Goal: Transaction & Acquisition: Purchase product/service

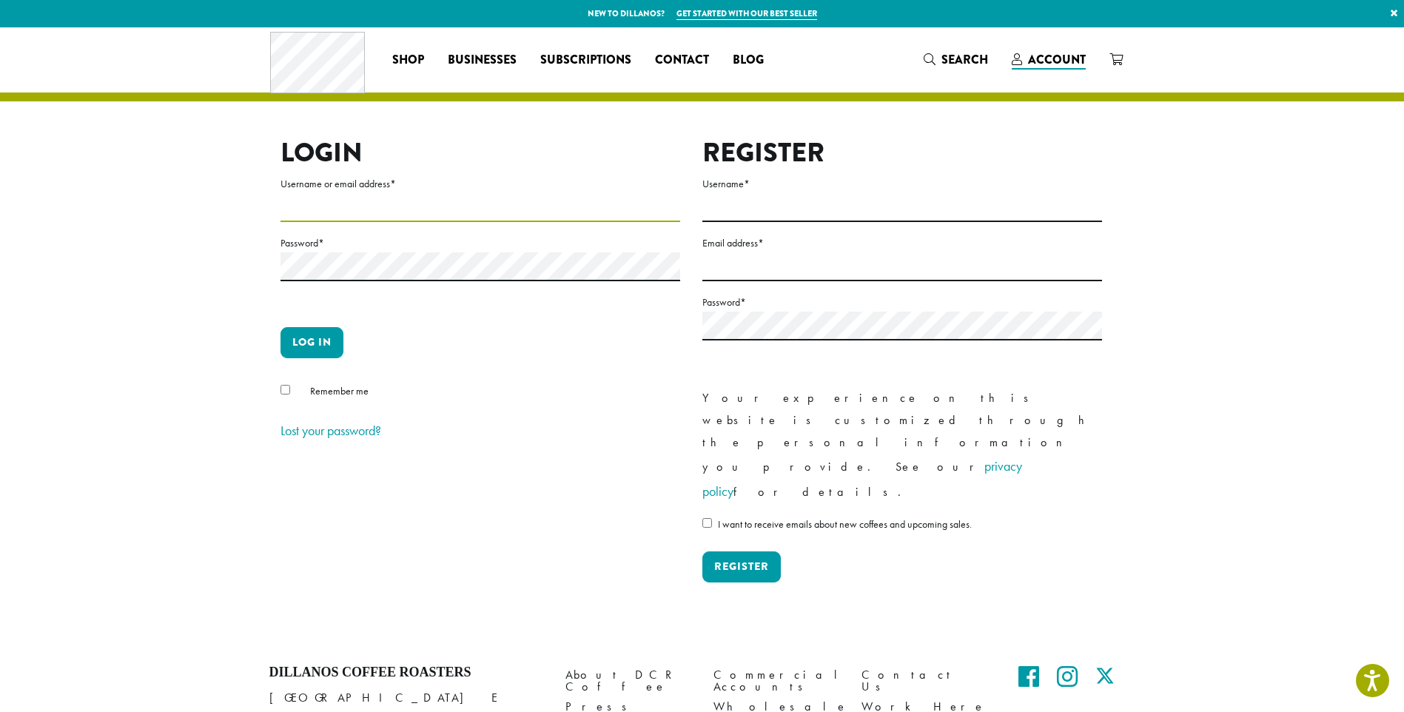
click at [343, 215] on input "Username or email address *" at bounding box center [480, 207] width 400 height 29
type input "**********"
click at [354, 240] on label "Password *" at bounding box center [480, 243] width 400 height 18
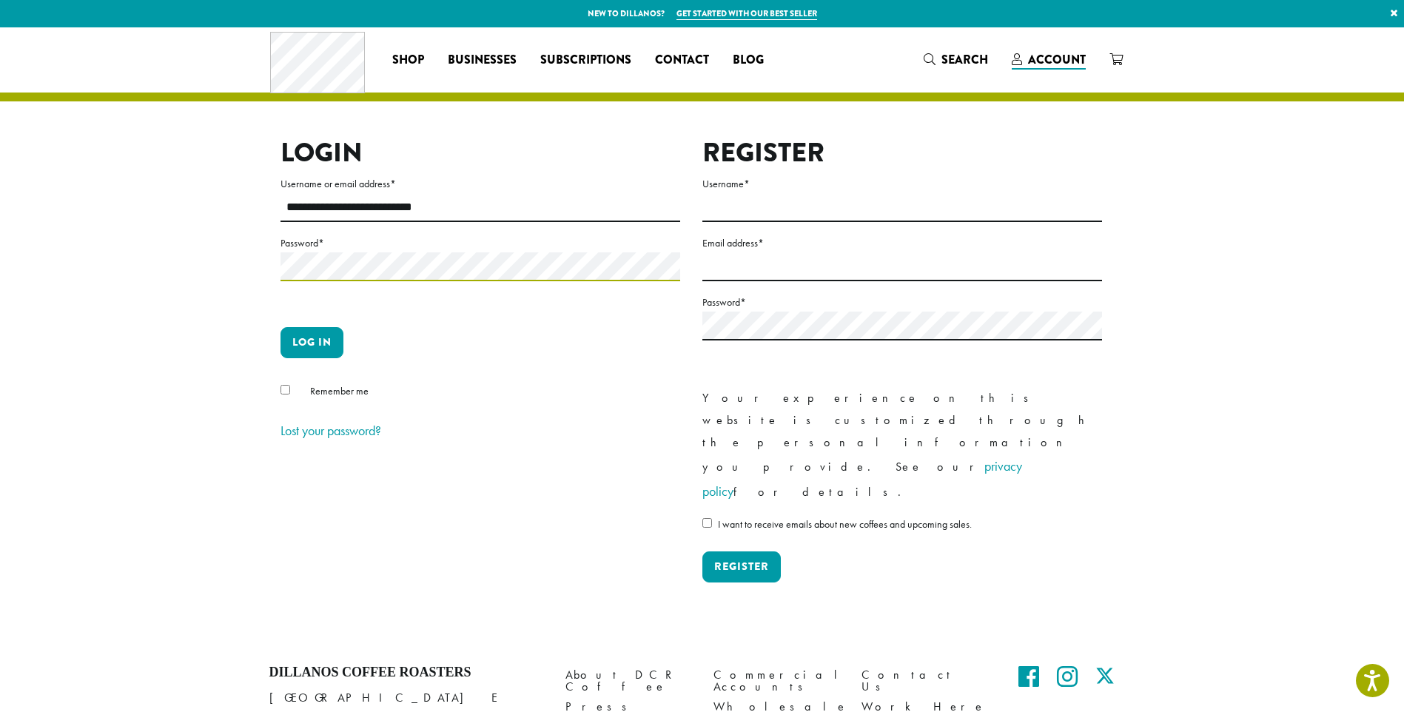
click at [280, 327] on button "Log in" at bounding box center [311, 342] width 63 height 31
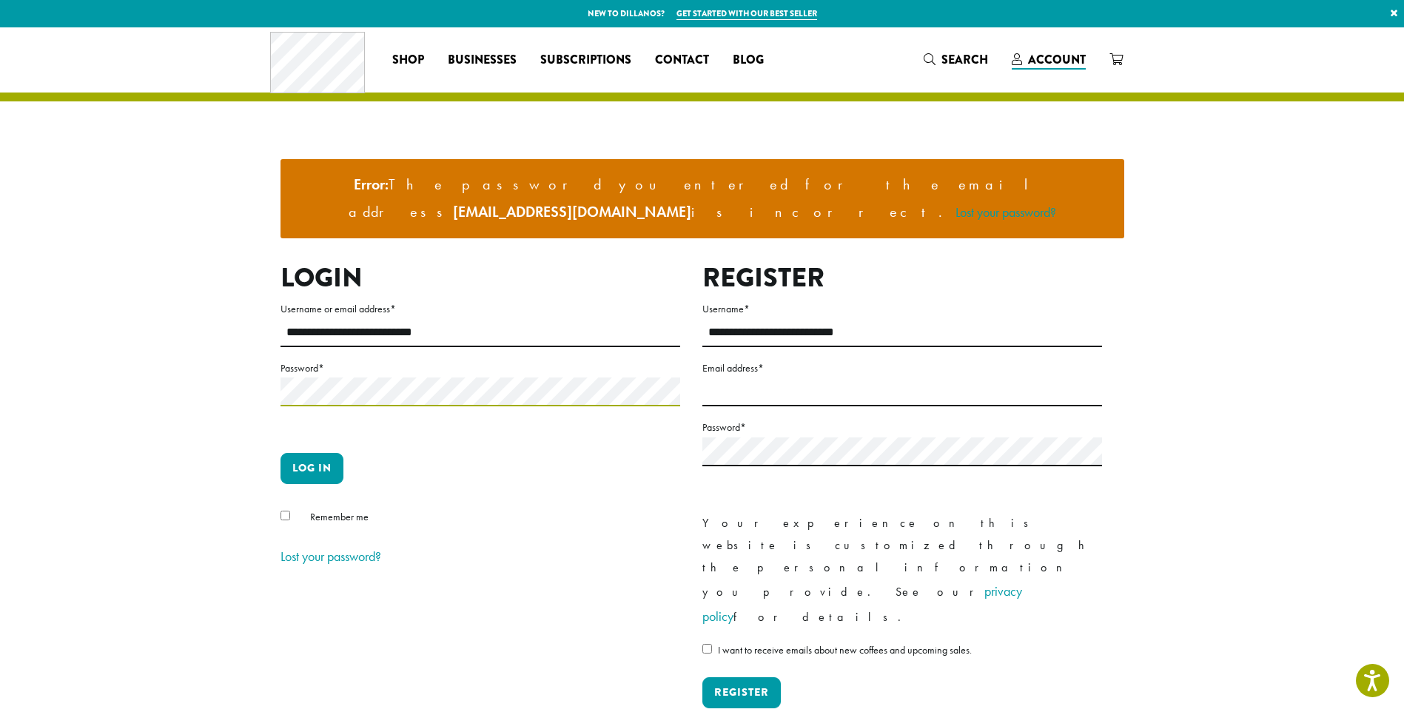
click at [280, 453] on button "Log in" at bounding box center [311, 468] width 63 height 31
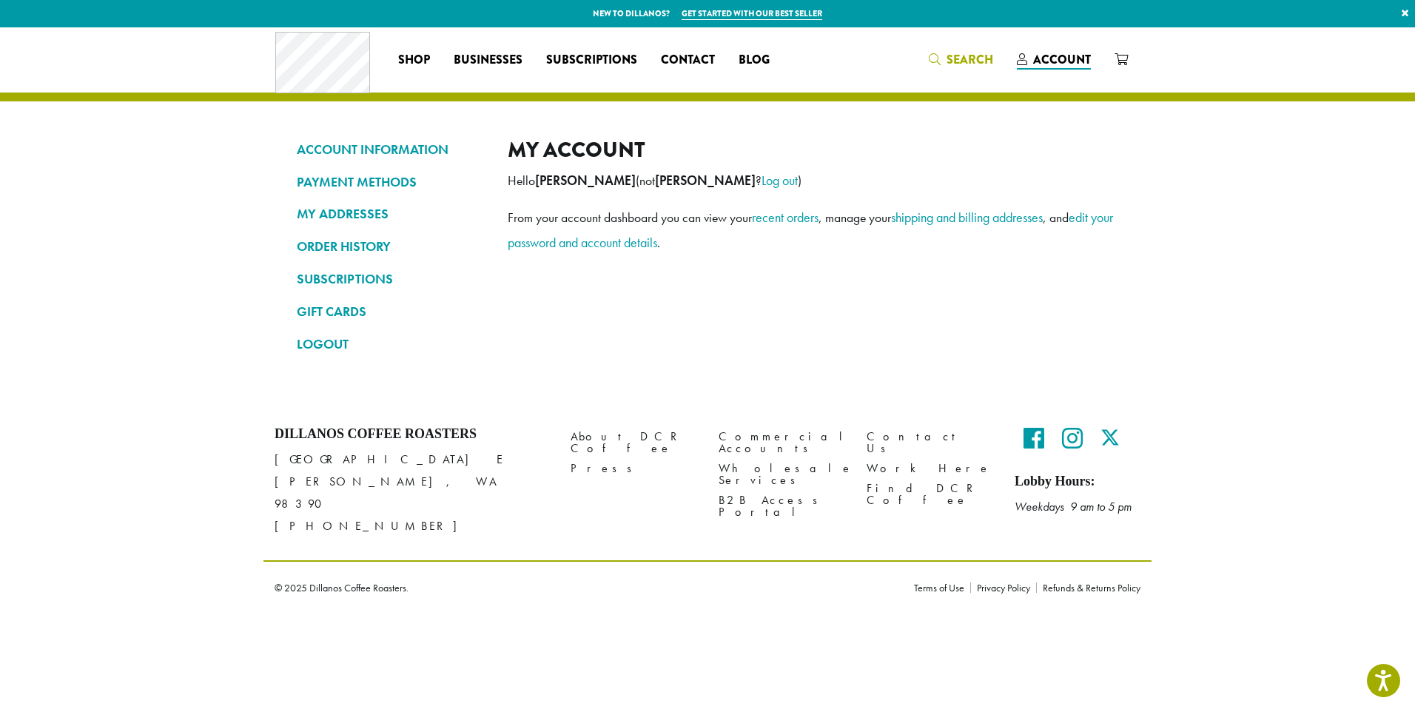
click at [969, 63] on span "Search" at bounding box center [969, 59] width 47 height 17
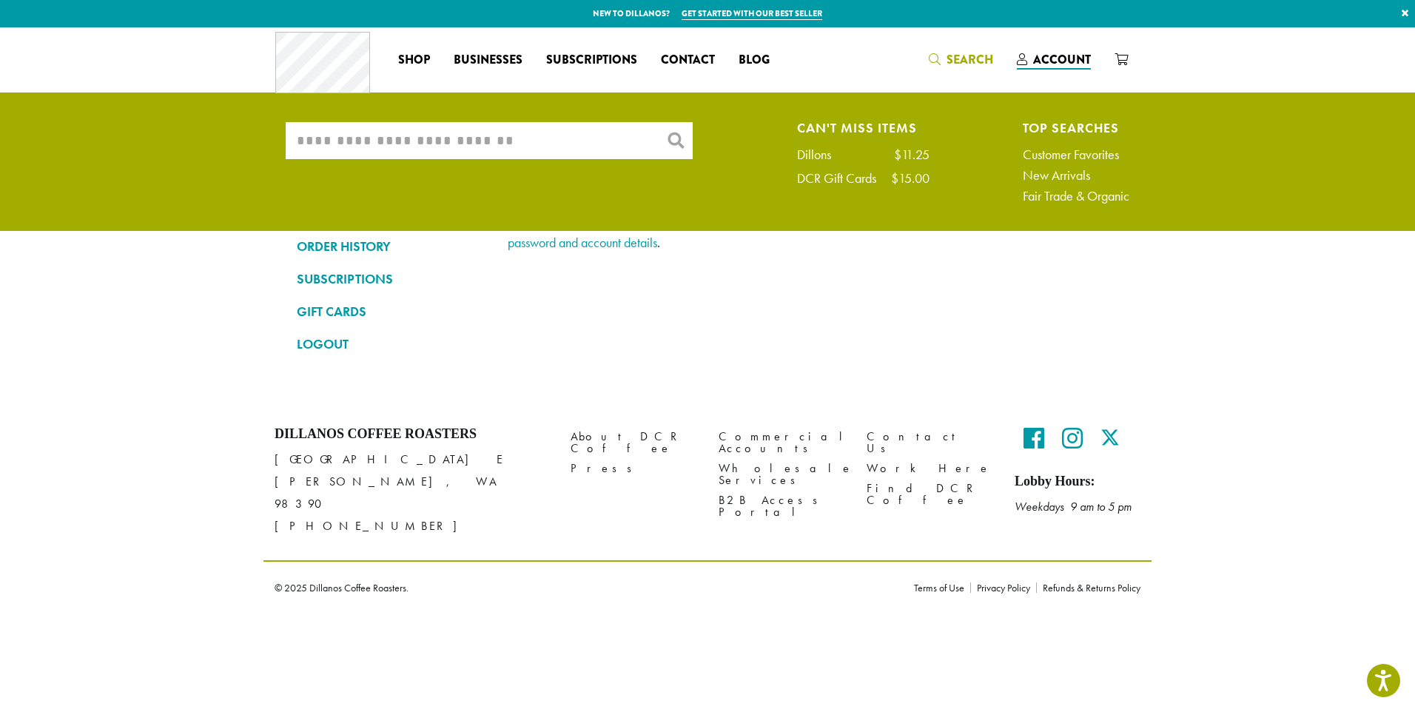
click at [516, 144] on input "What are you searching for?" at bounding box center [489, 140] width 407 height 37
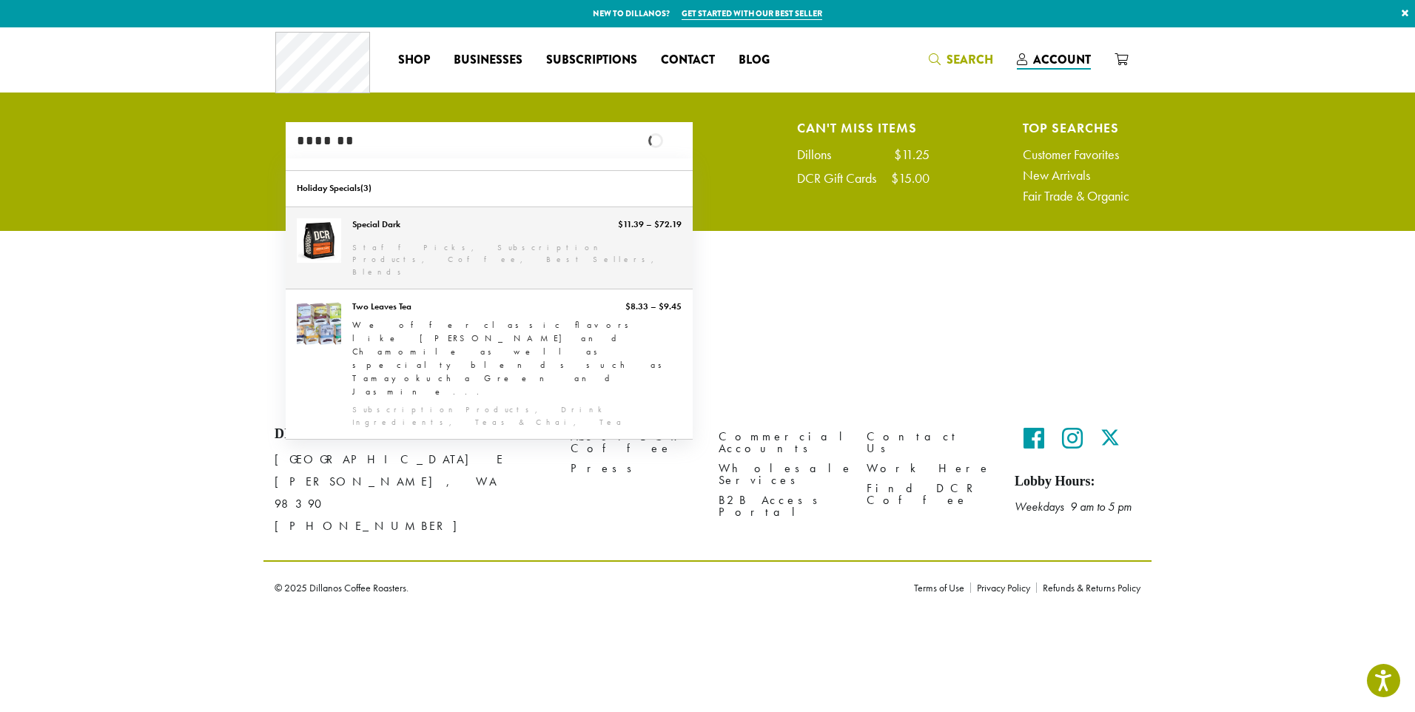
type input "*******"
click at [417, 225] on link "Special Dark" at bounding box center [489, 248] width 407 height 82
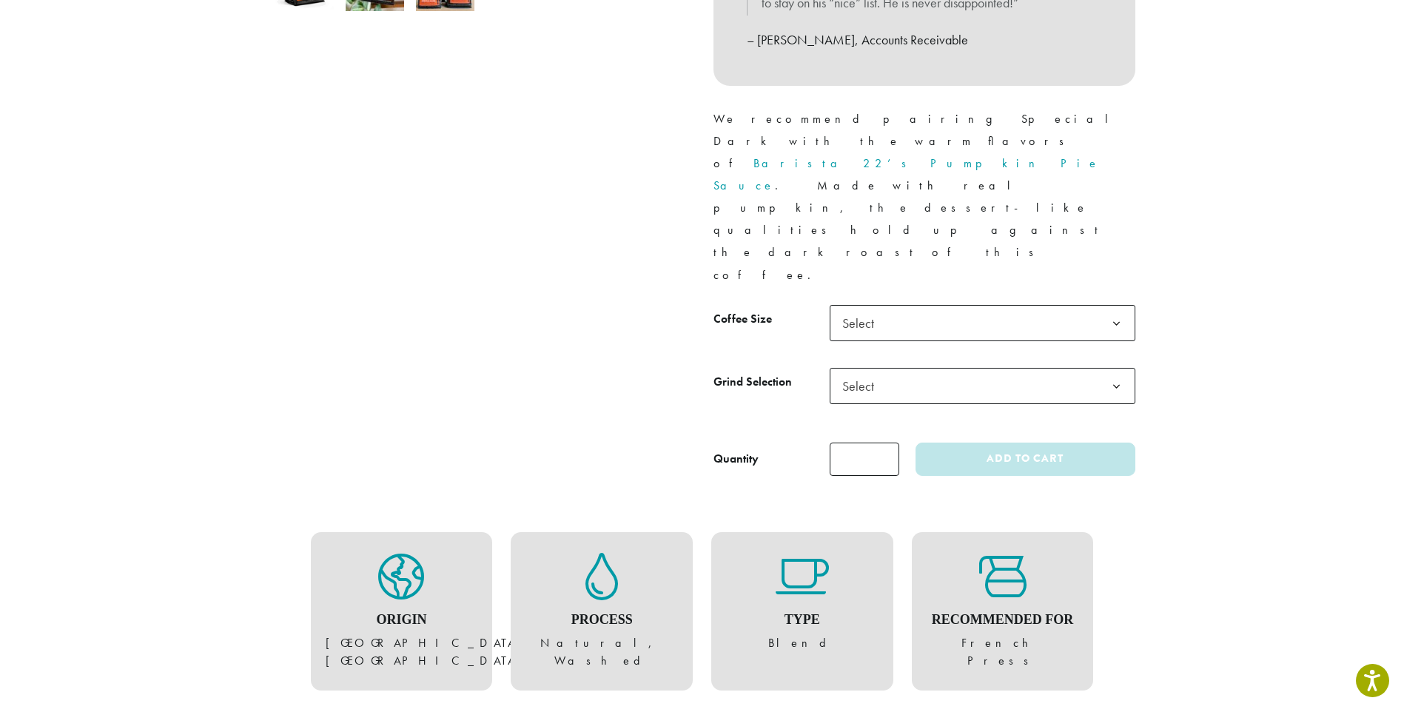
scroll to position [614, 0]
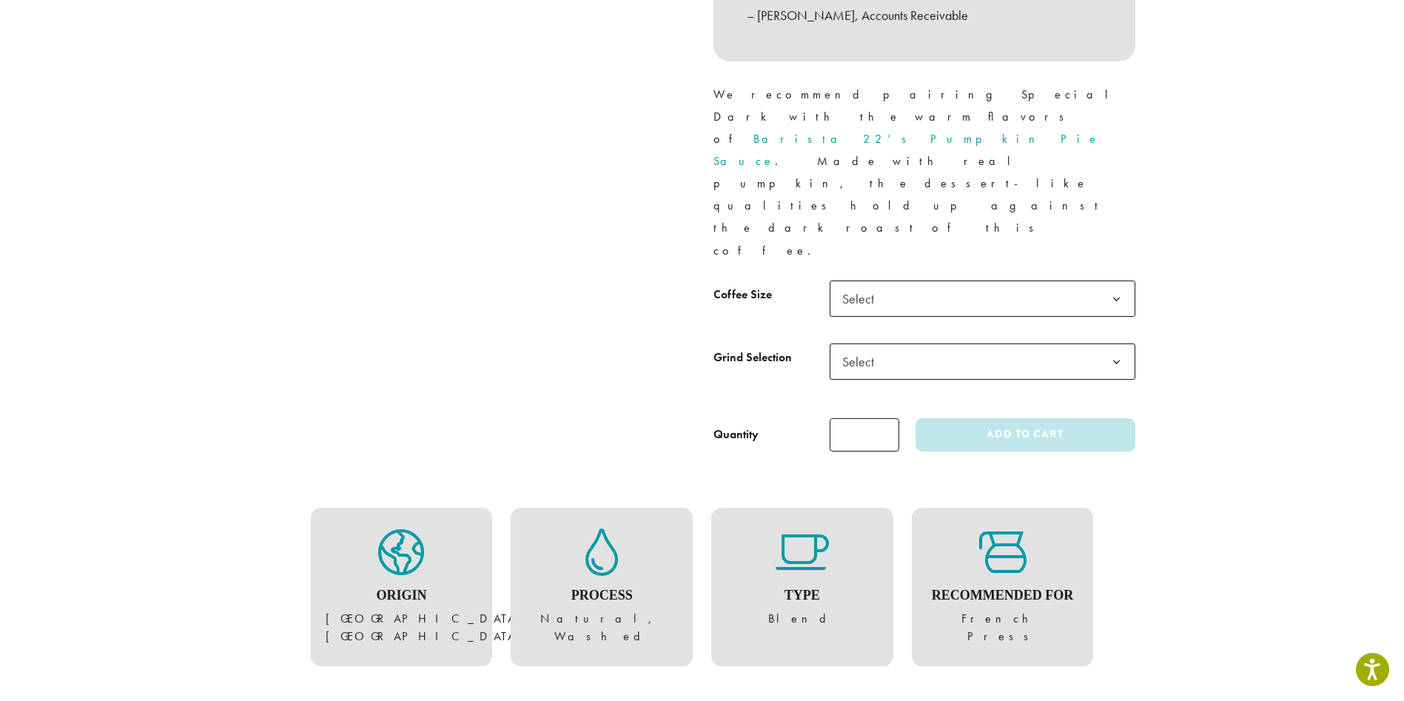
click at [858, 284] on span "Select" at bounding box center [862, 298] width 53 height 29
click at [887, 347] on span "Select" at bounding box center [862, 361] width 53 height 29
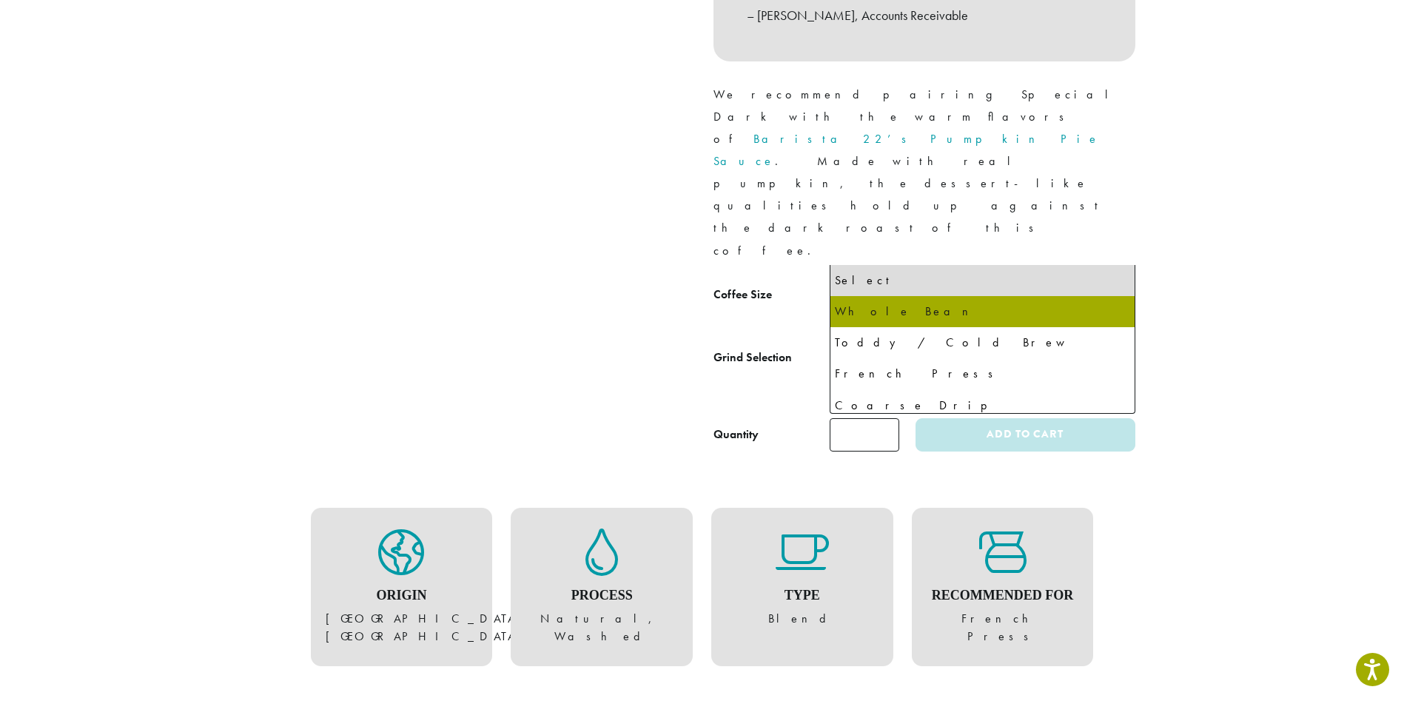
select select "**********"
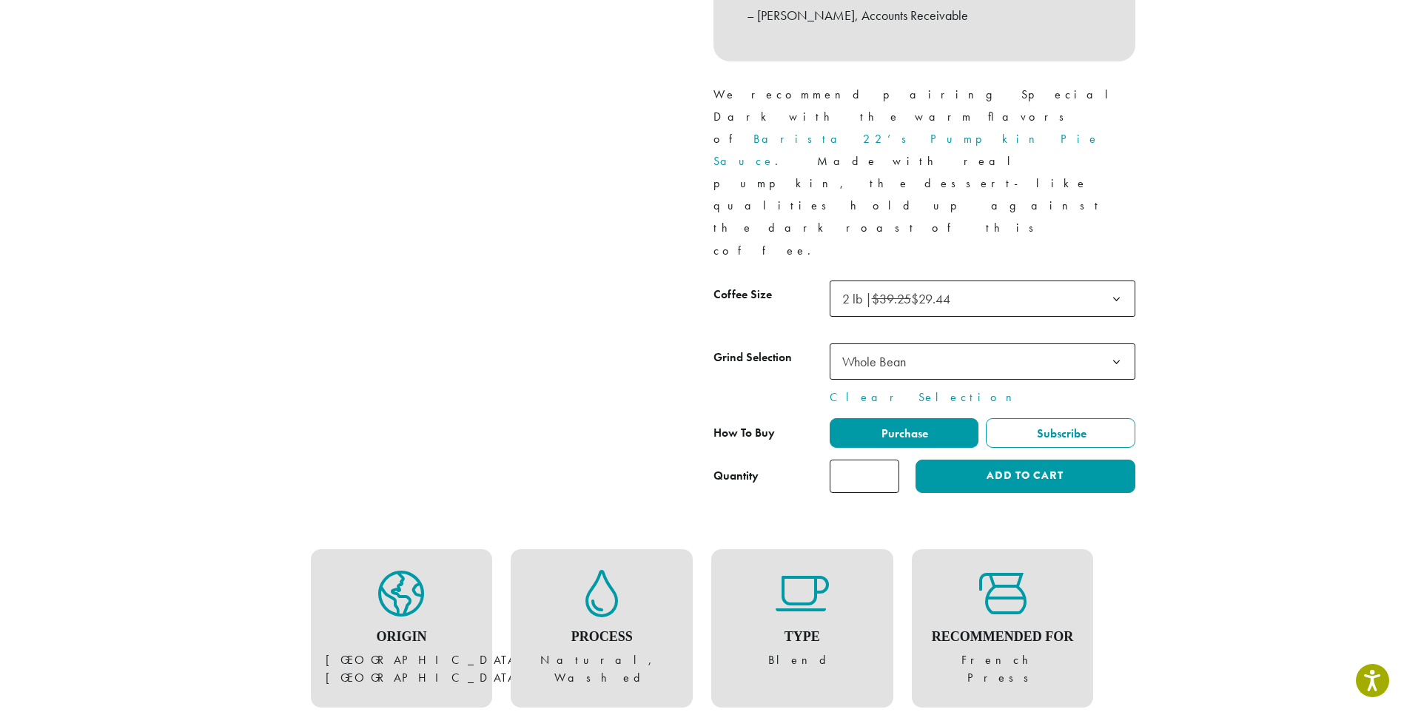
click at [871, 459] on input "*" at bounding box center [864, 475] width 70 height 33
type input "**"
click at [995, 459] on button "Add to cart" at bounding box center [1024, 475] width 219 height 33
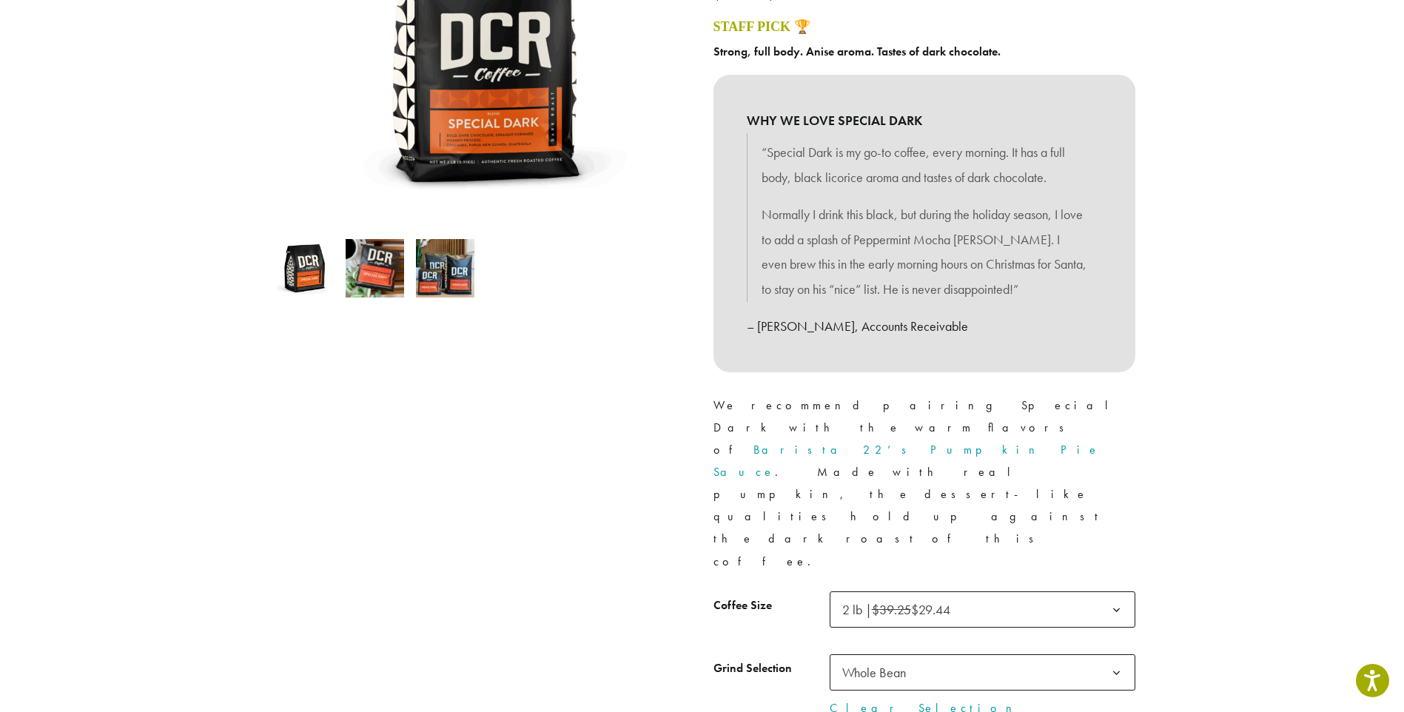
scroll to position [0, 0]
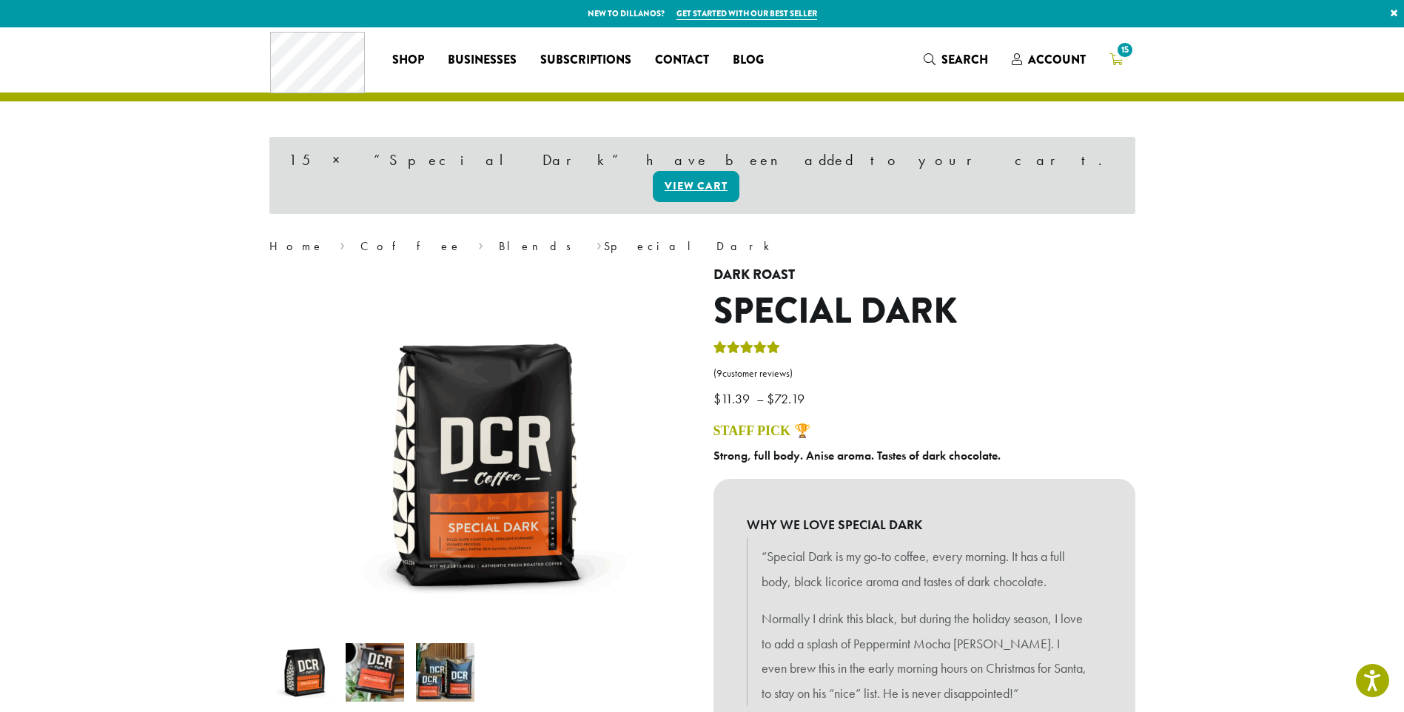
click at [1109, 58] on icon "15" at bounding box center [1115, 59] width 13 height 12
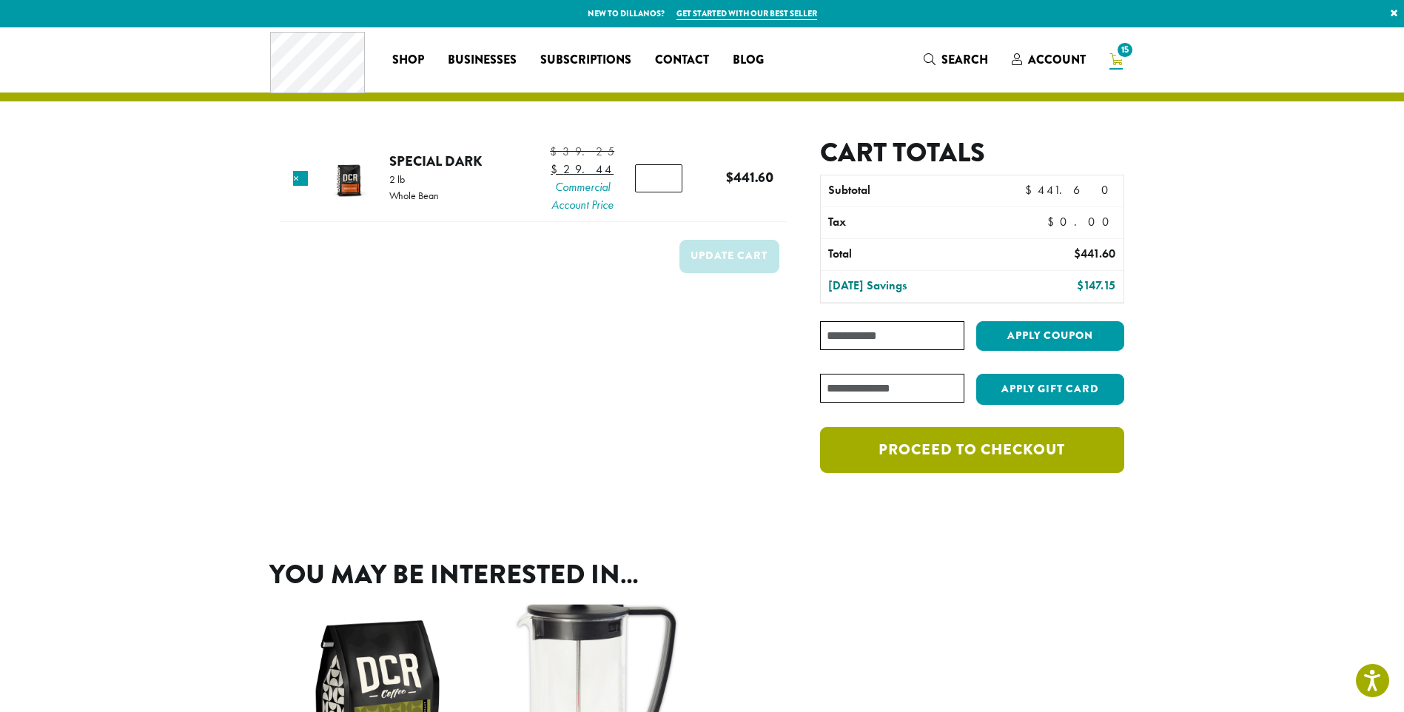
click at [1036, 459] on link "Proceed to checkout" at bounding box center [971, 450] width 303 height 46
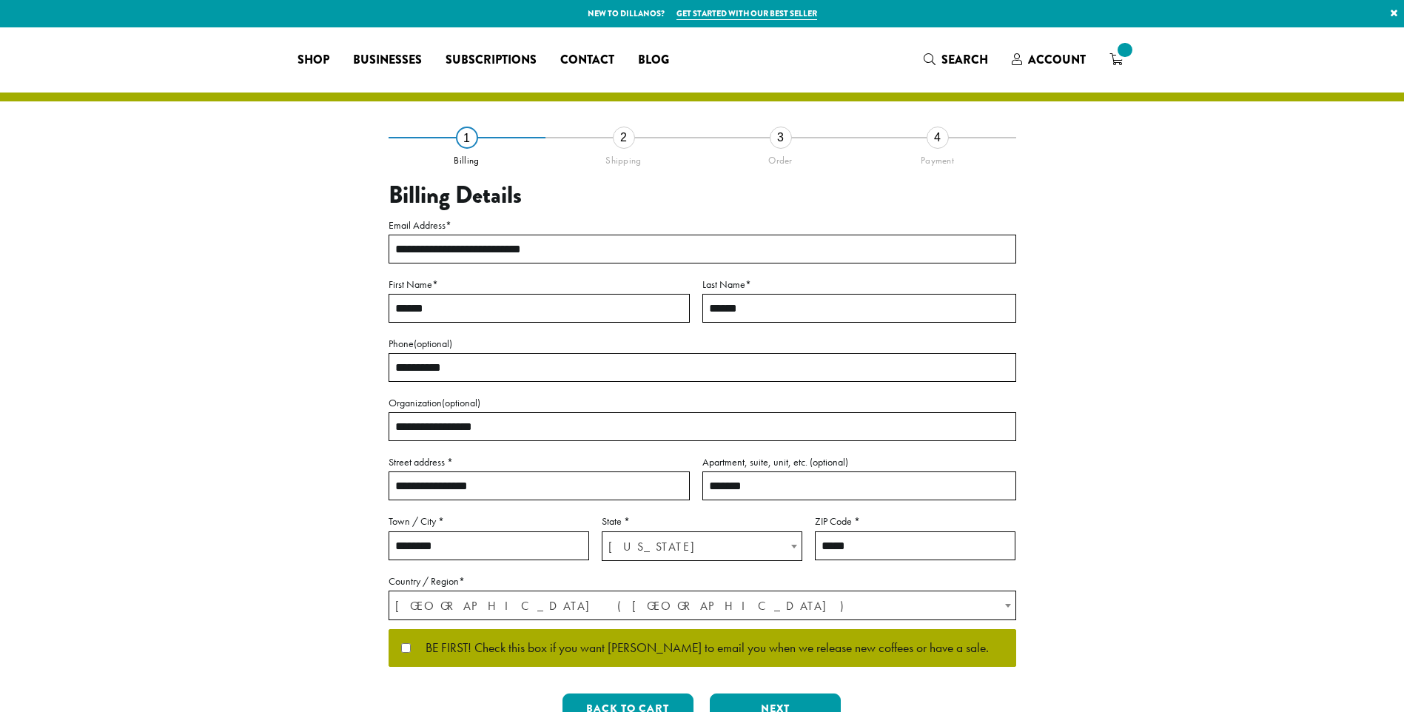
select select "**"
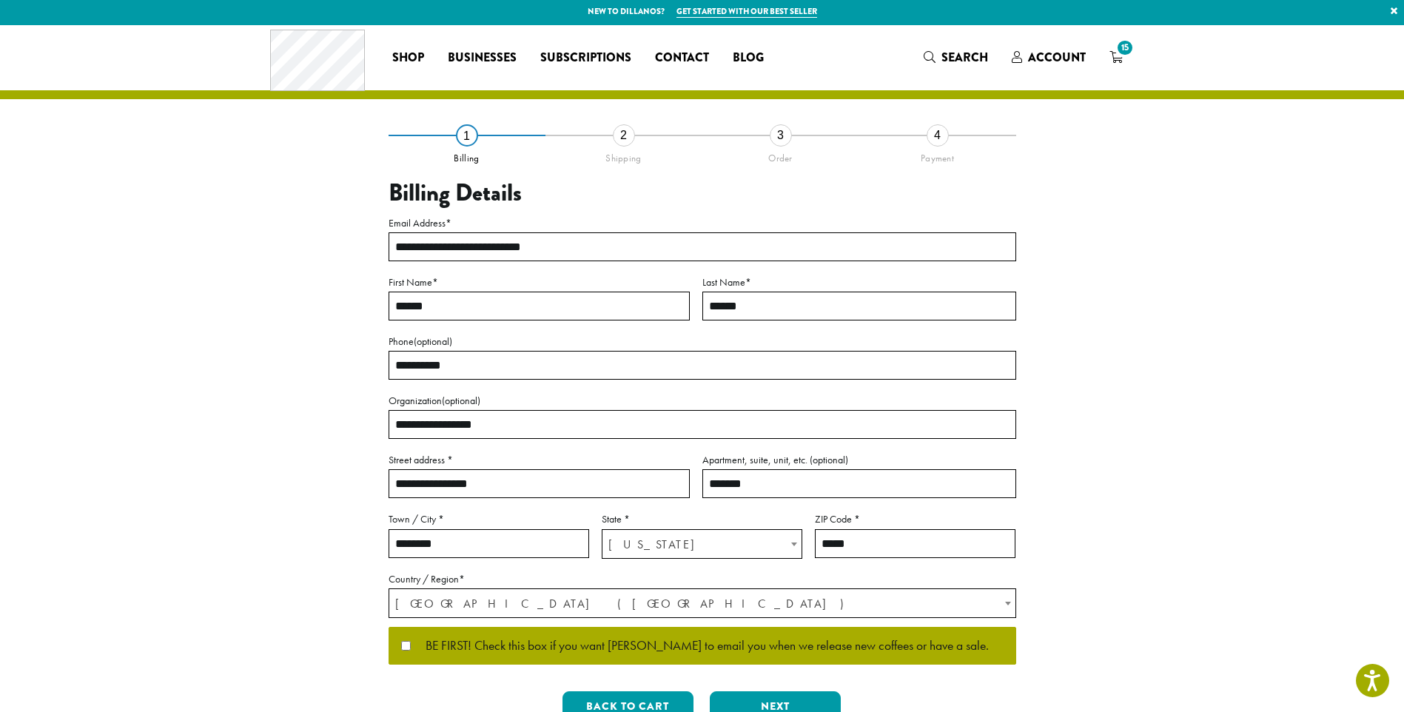
scroll to position [7, 0]
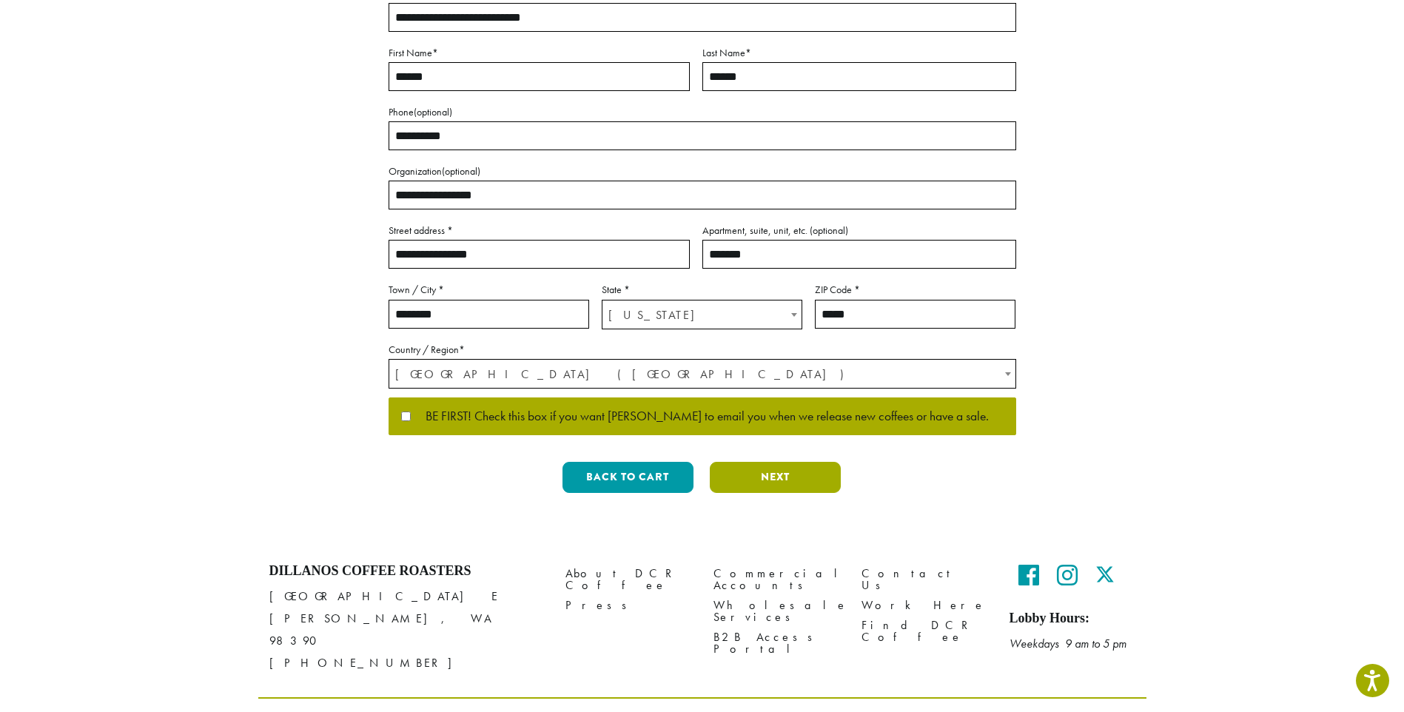
click at [790, 473] on button "Next" at bounding box center [775, 477] width 131 height 31
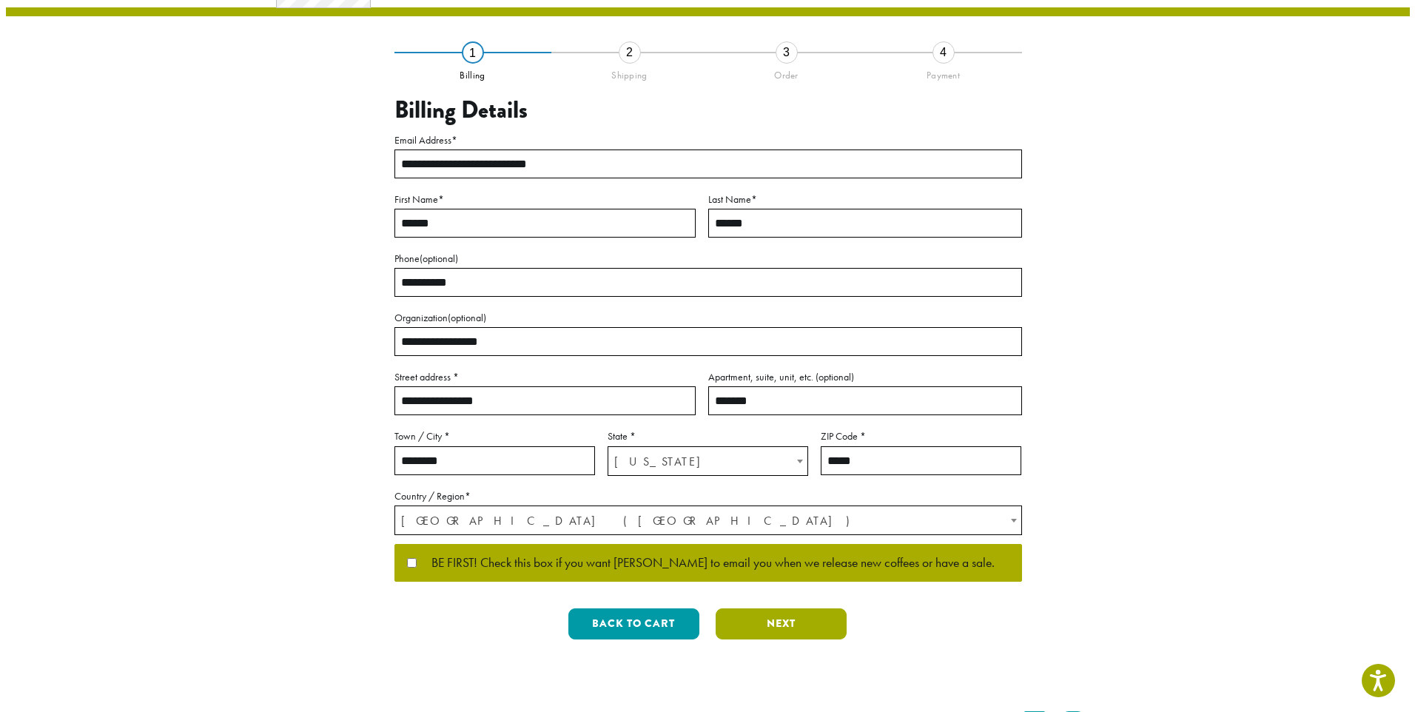
scroll to position [0, 0]
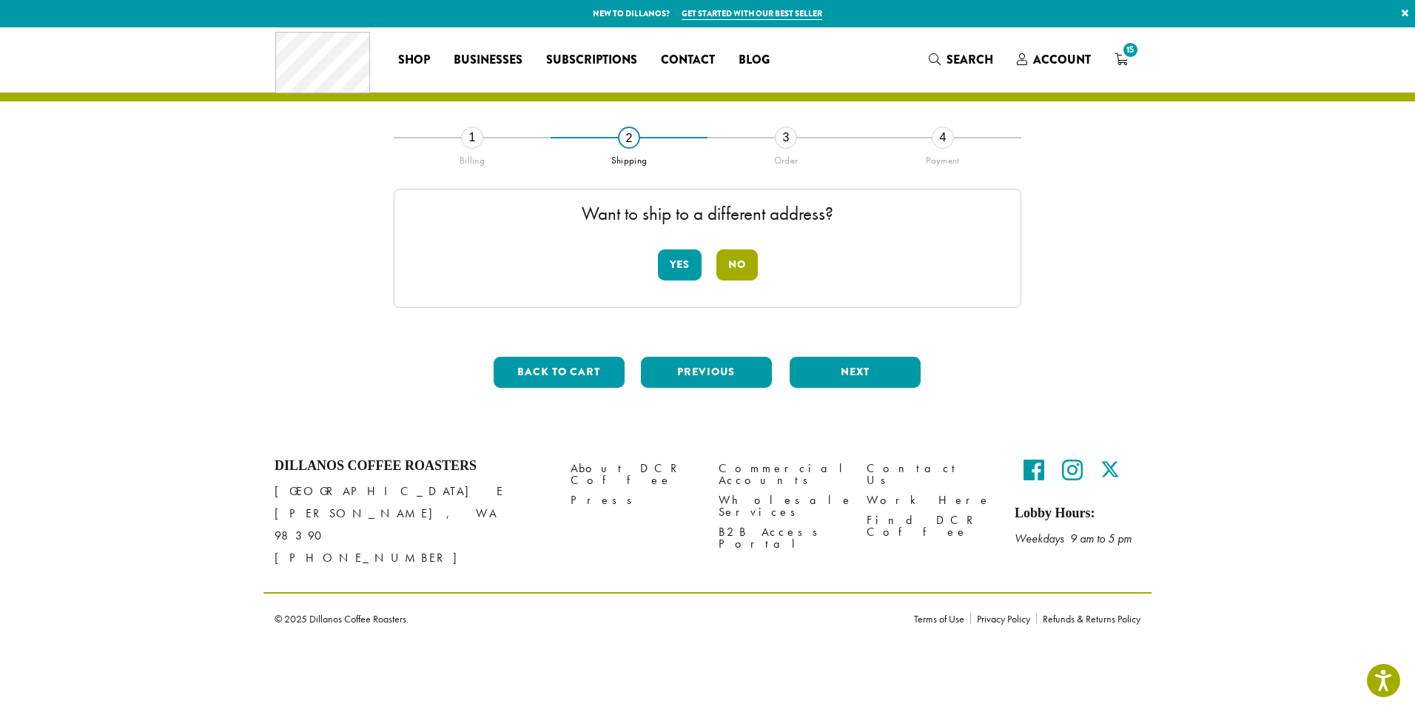
click at [735, 267] on button "No" at bounding box center [736, 264] width 41 height 31
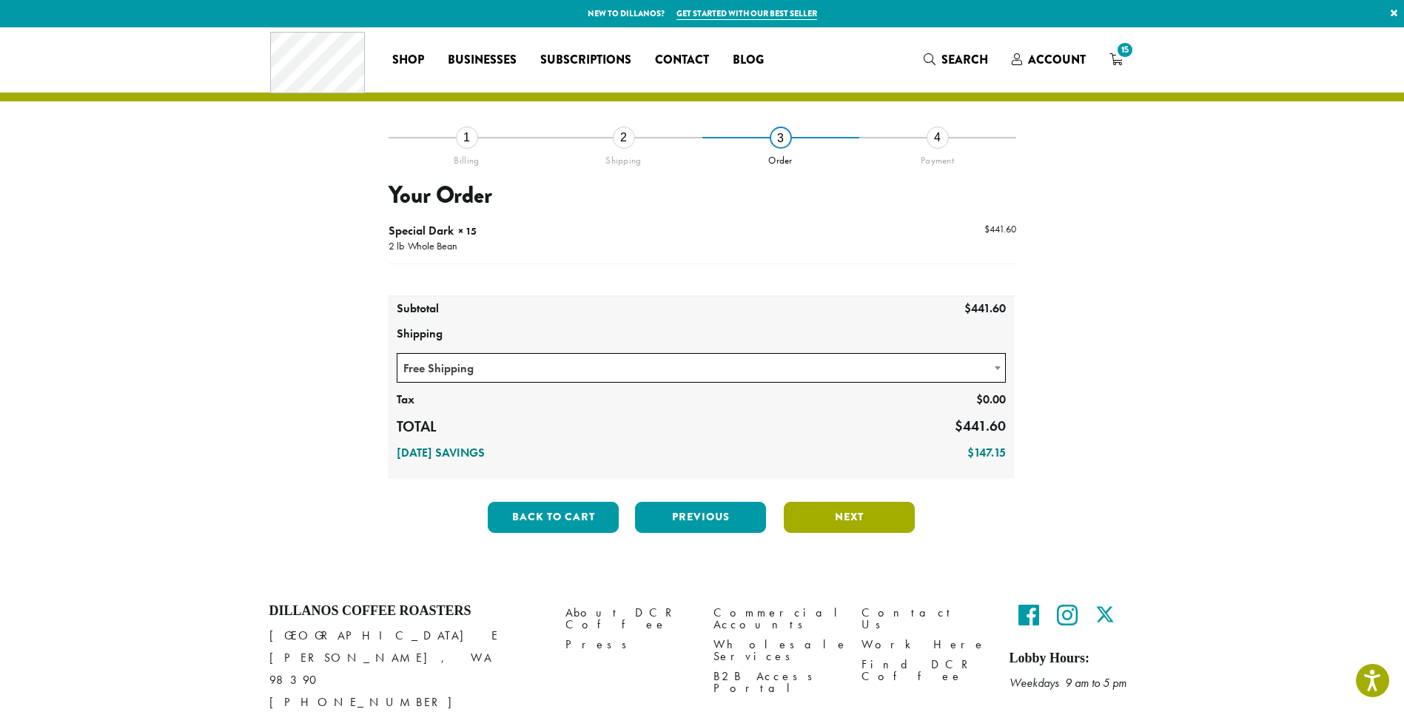
click at [877, 516] on button "Next" at bounding box center [849, 517] width 131 height 31
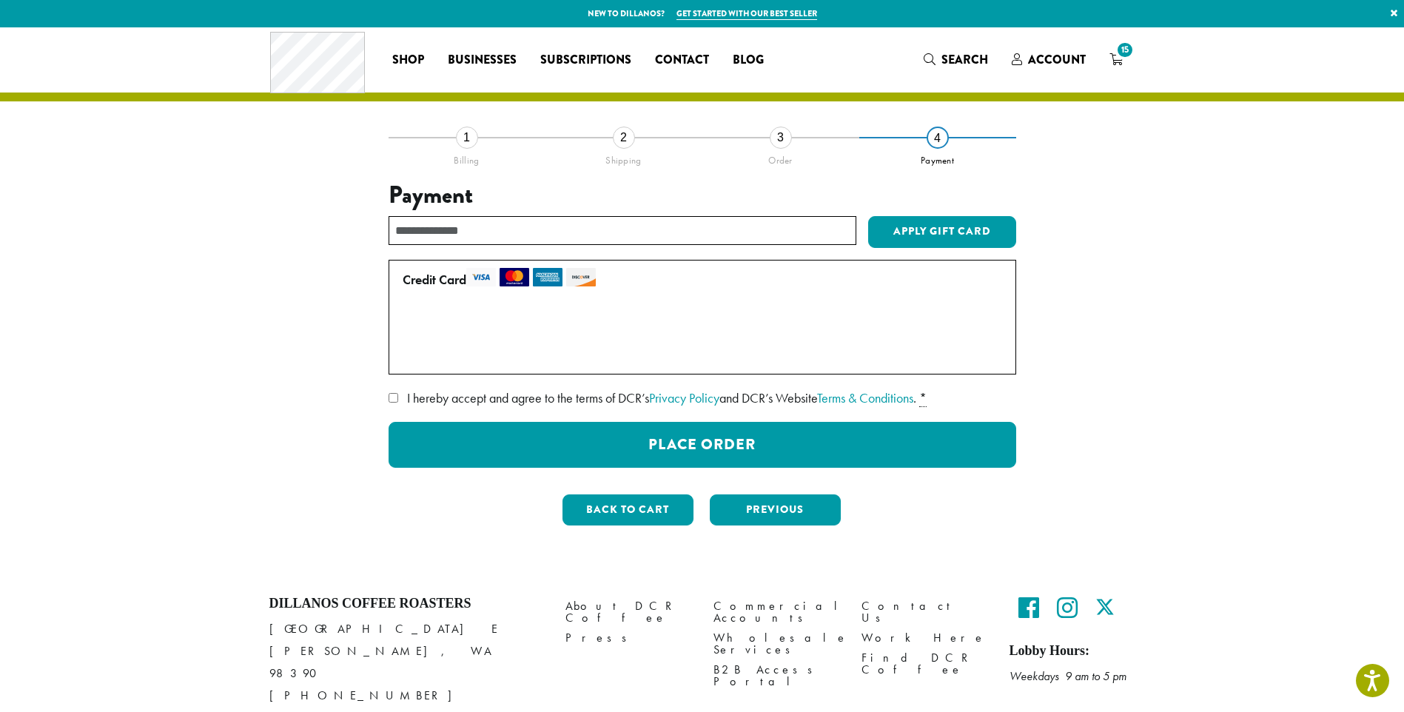
click at [405, 393] on label "I hereby accept and agree to the terms of DCR’s Privacy Policy and DCR’s Websit…" at bounding box center [701, 398] width 627 height 24
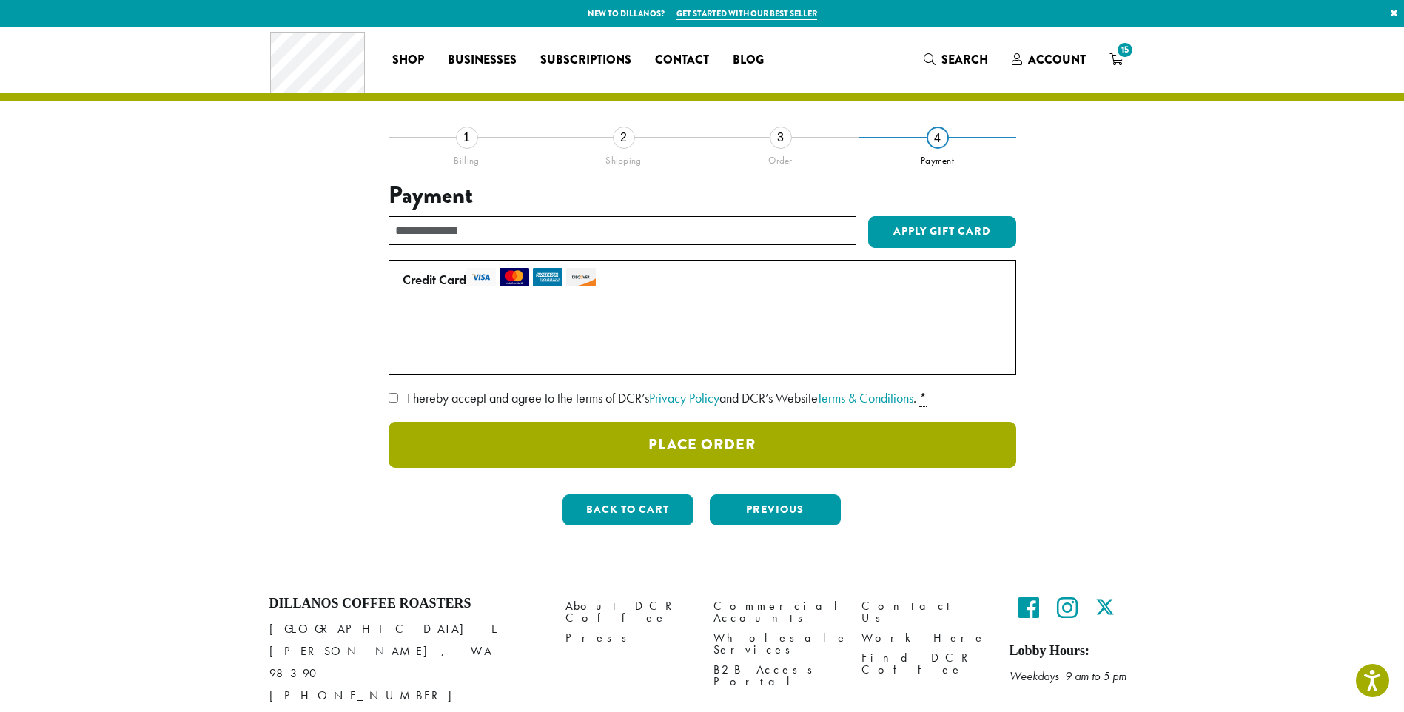
click at [570, 459] on button "Place Order" at bounding box center [701, 445] width 627 height 46
